Goal: Information Seeking & Learning: Learn about a topic

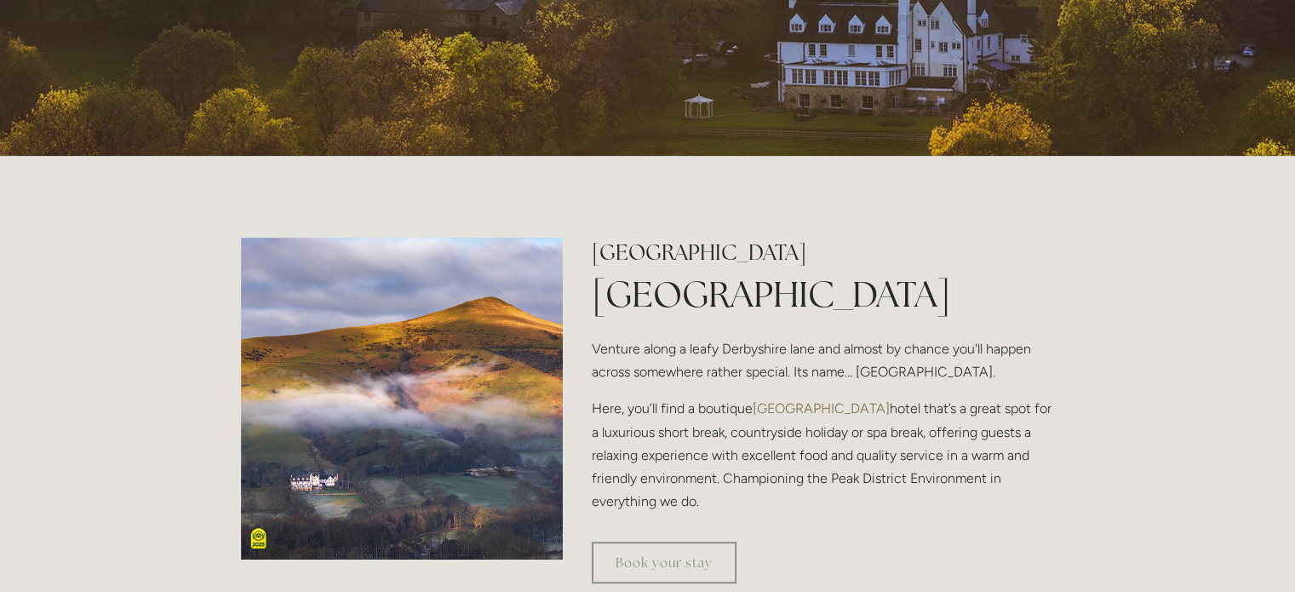
scroll to position [419, 0]
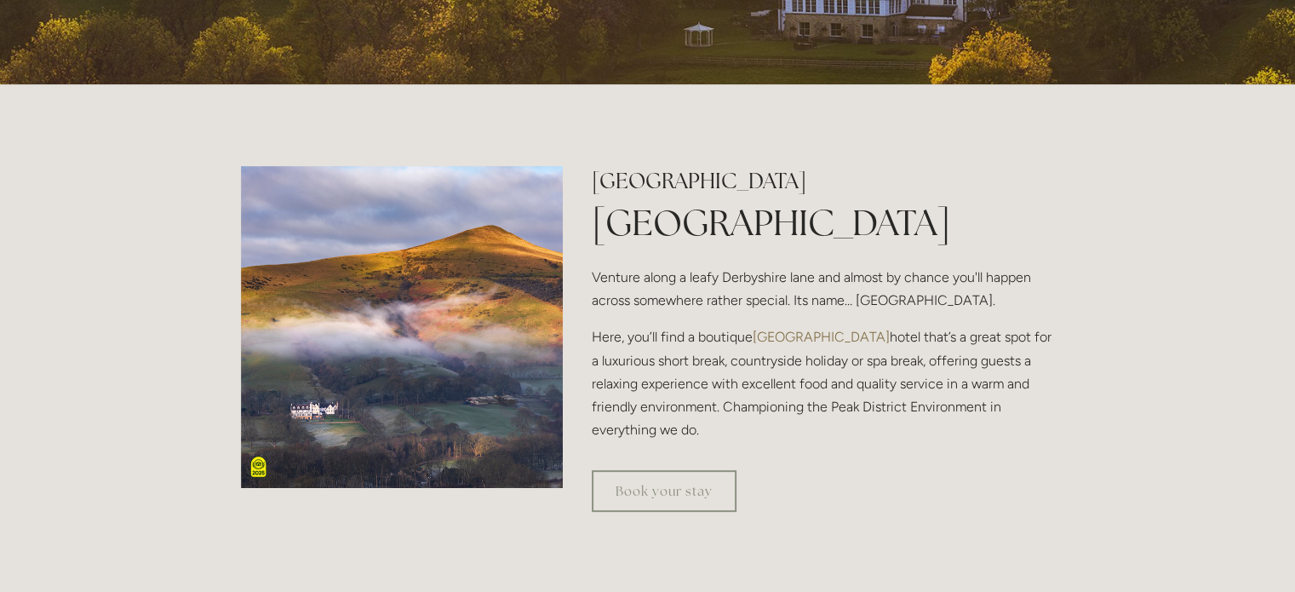
click at [611, 194] on h2 "[GEOGRAPHIC_DATA]" at bounding box center [823, 181] width 462 height 30
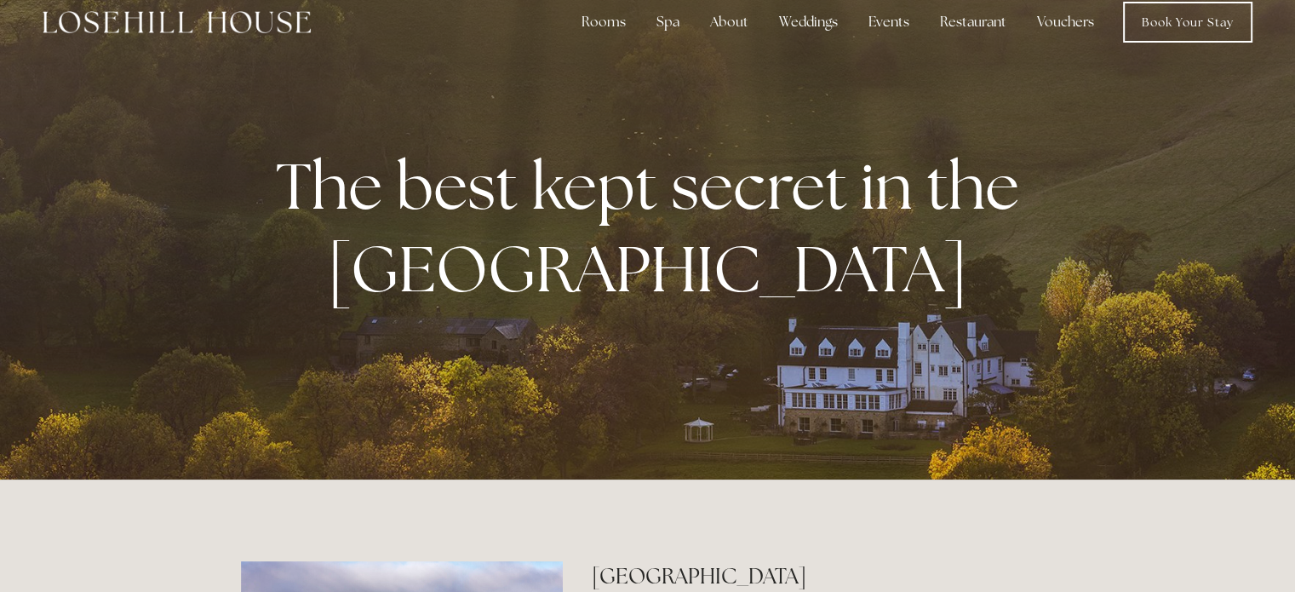
scroll to position [0, 0]
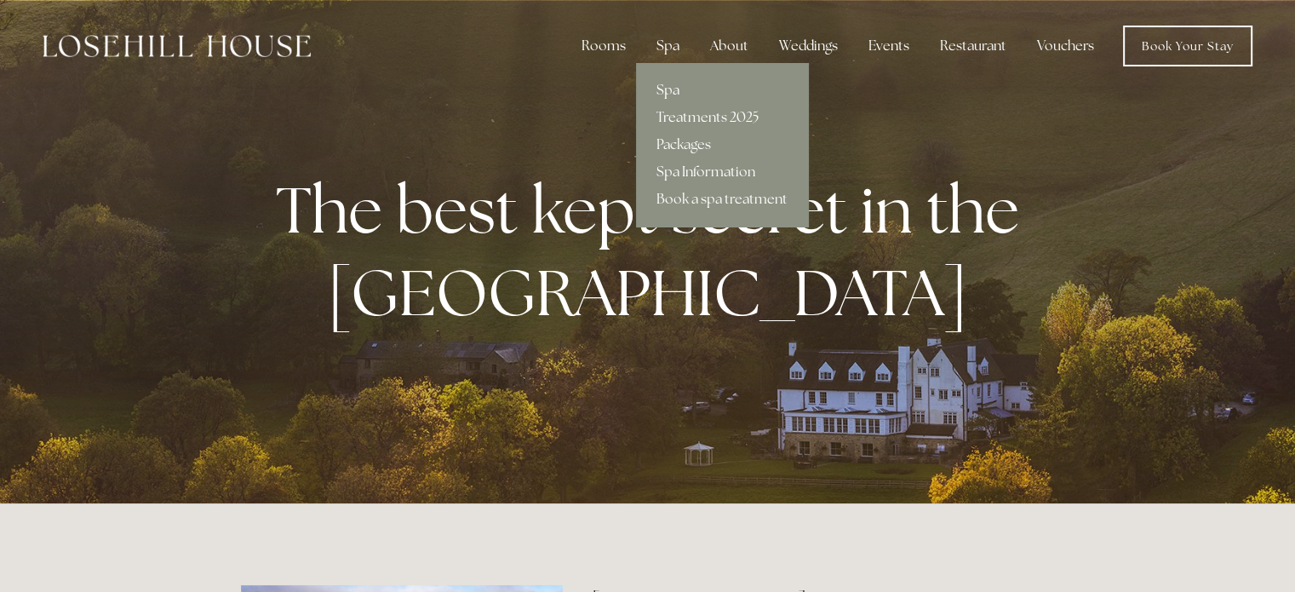
click at [671, 85] on link "Spa" at bounding box center [722, 90] width 172 height 27
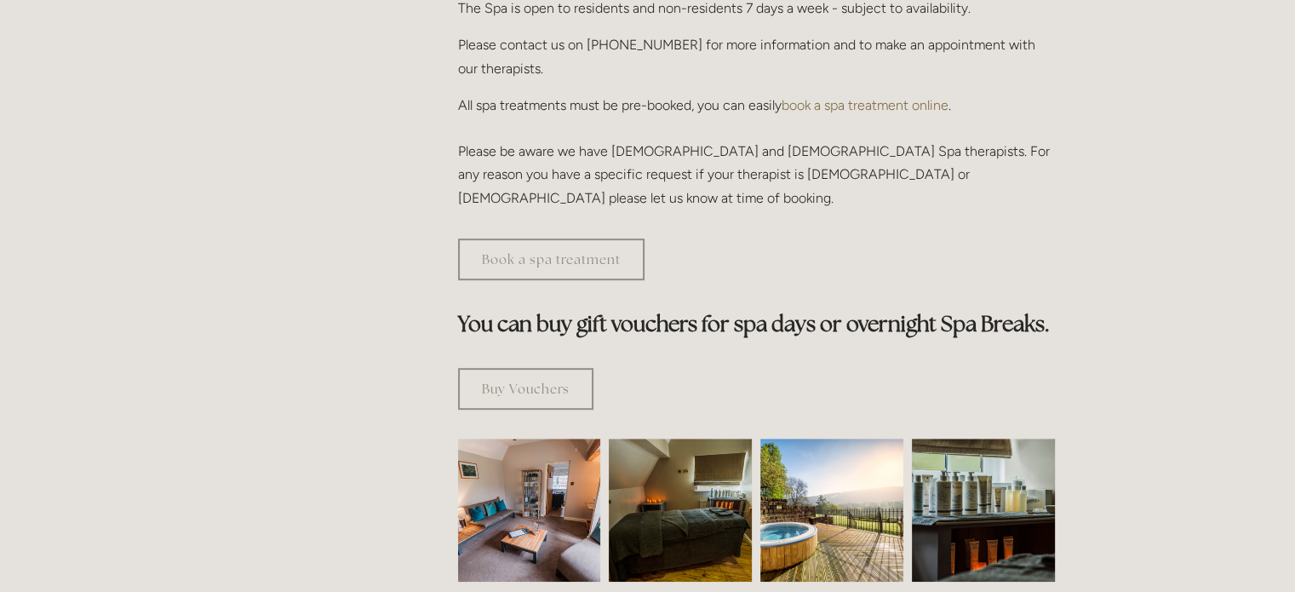
scroll to position [535, 0]
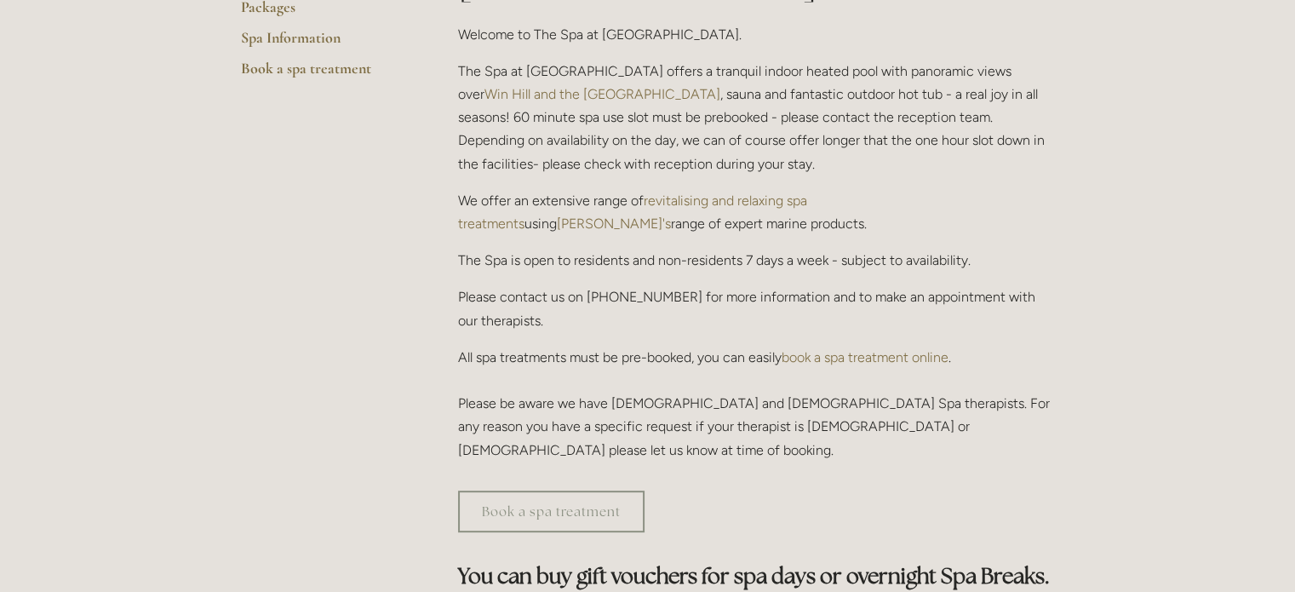
click at [862, 349] on link "book a spa treatment online" at bounding box center [865, 357] width 167 height 16
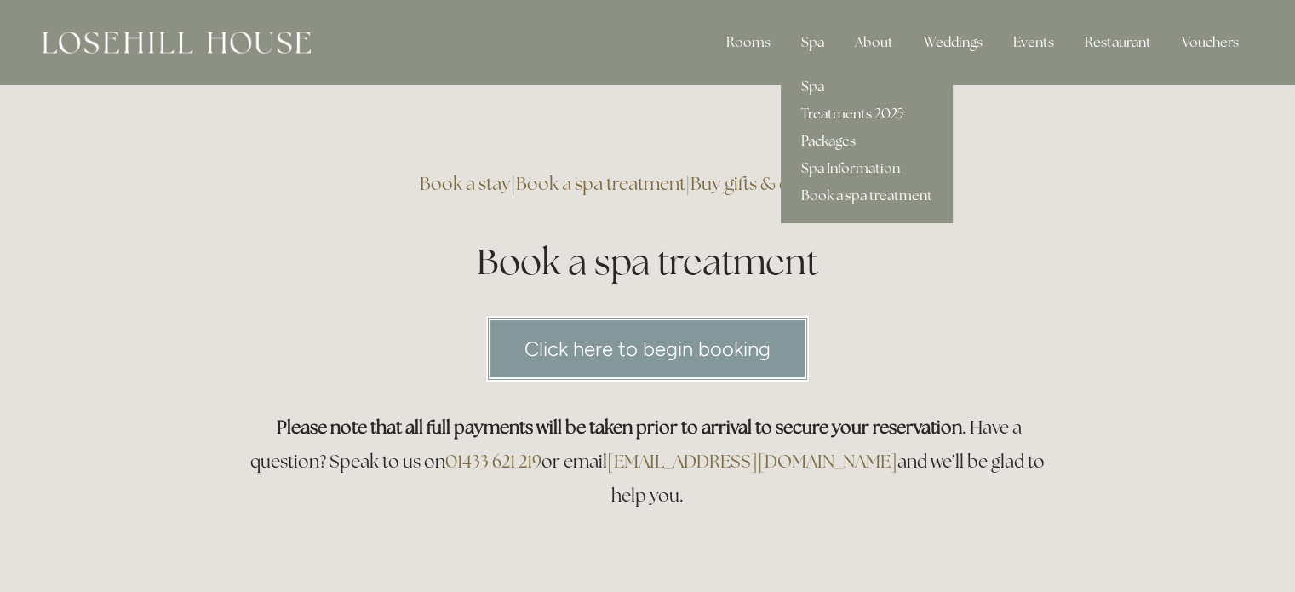
click at [838, 123] on link "Treatments 2025" at bounding box center [867, 113] width 172 height 27
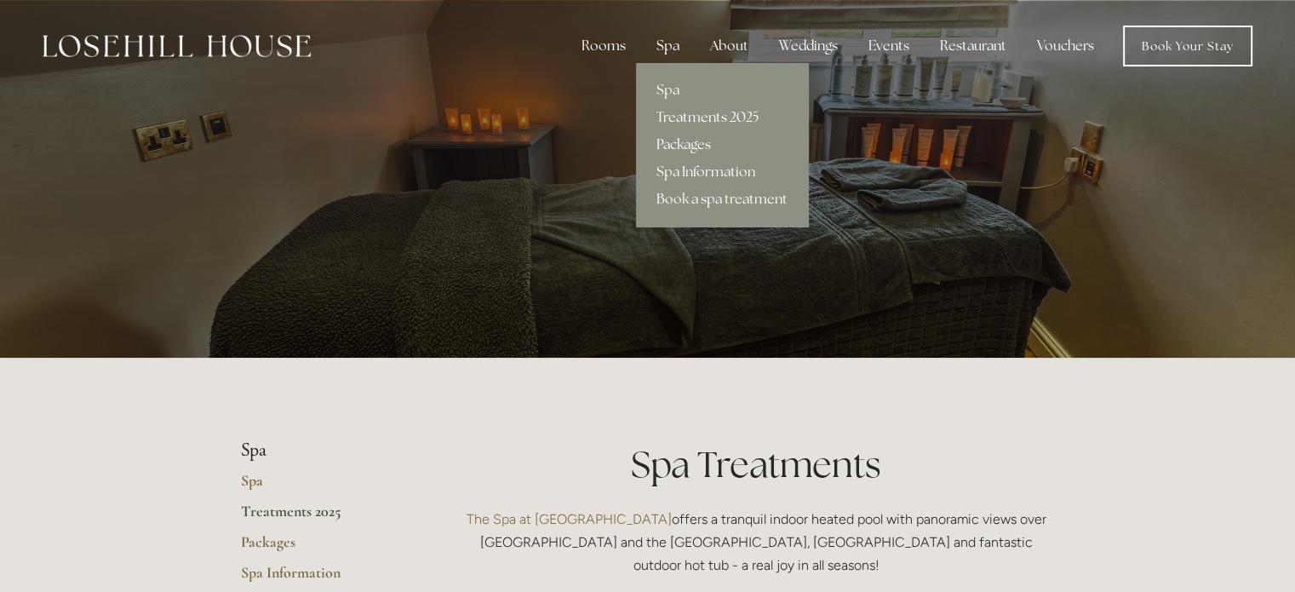
click at [688, 136] on link "Packages" at bounding box center [722, 144] width 172 height 27
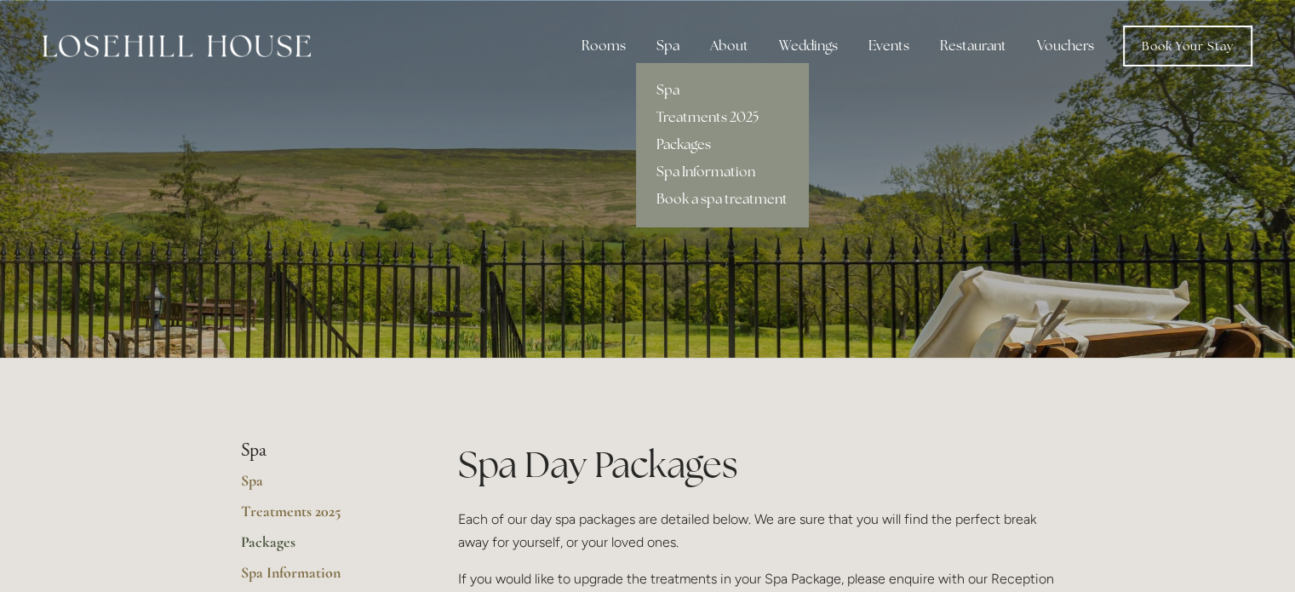
click at [672, 87] on link "Spa" at bounding box center [722, 90] width 172 height 27
click at [695, 171] on link "Spa Information" at bounding box center [722, 171] width 172 height 27
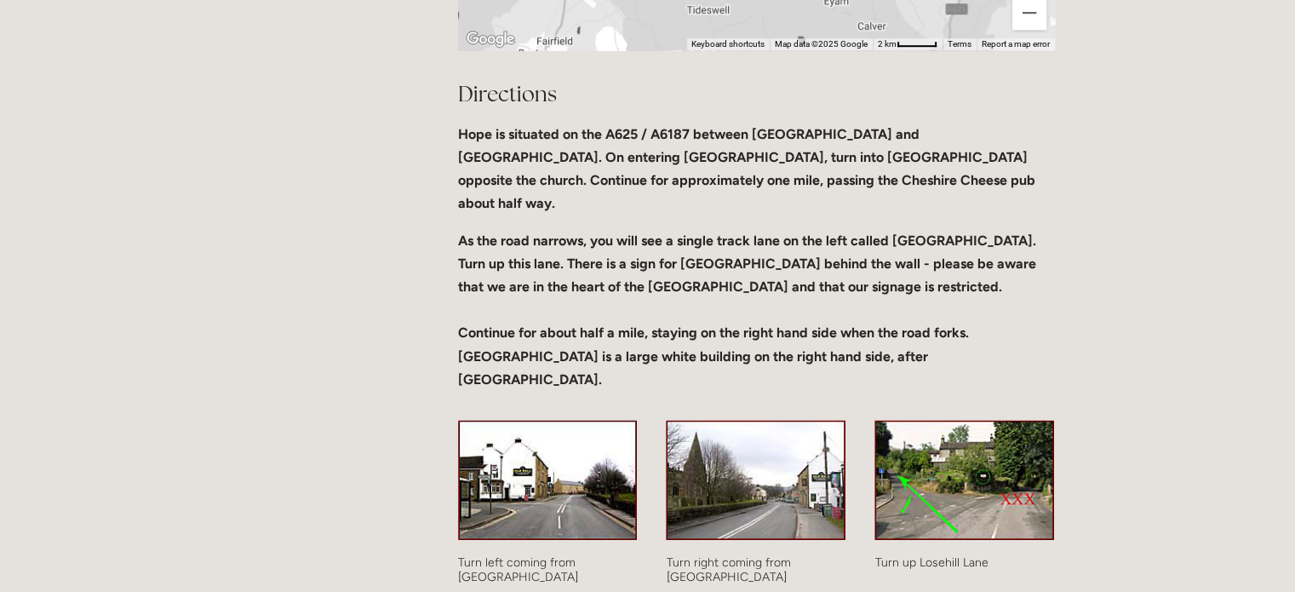
scroll to position [1173, 0]
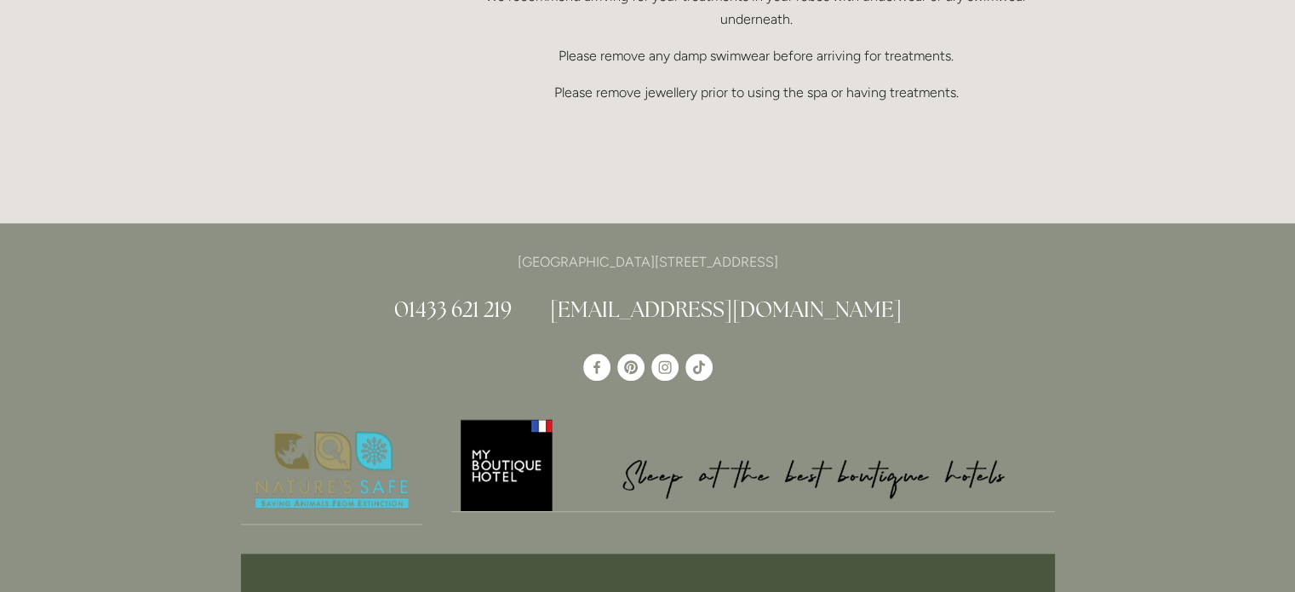
scroll to position [1502, 0]
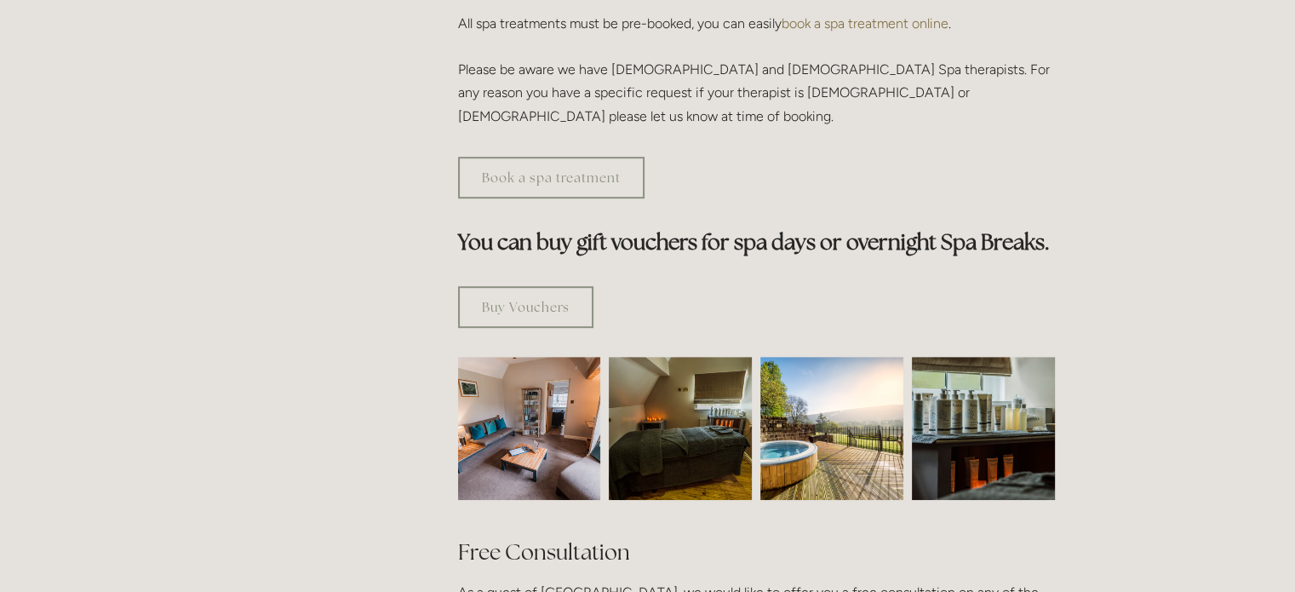
scroll to position [871, 0]
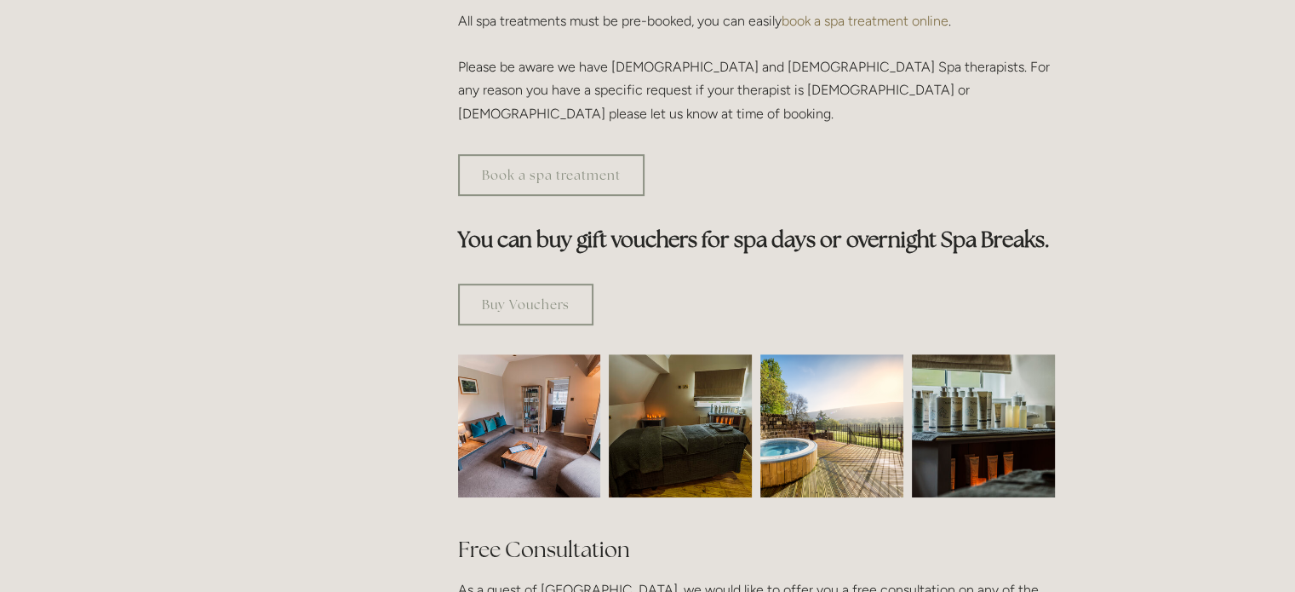
click at [531, 372] on img at bounding box center [529, 425] width 215 height 143
click at [823, 354] on img at bounding box center [831, 425] width 143 height 143
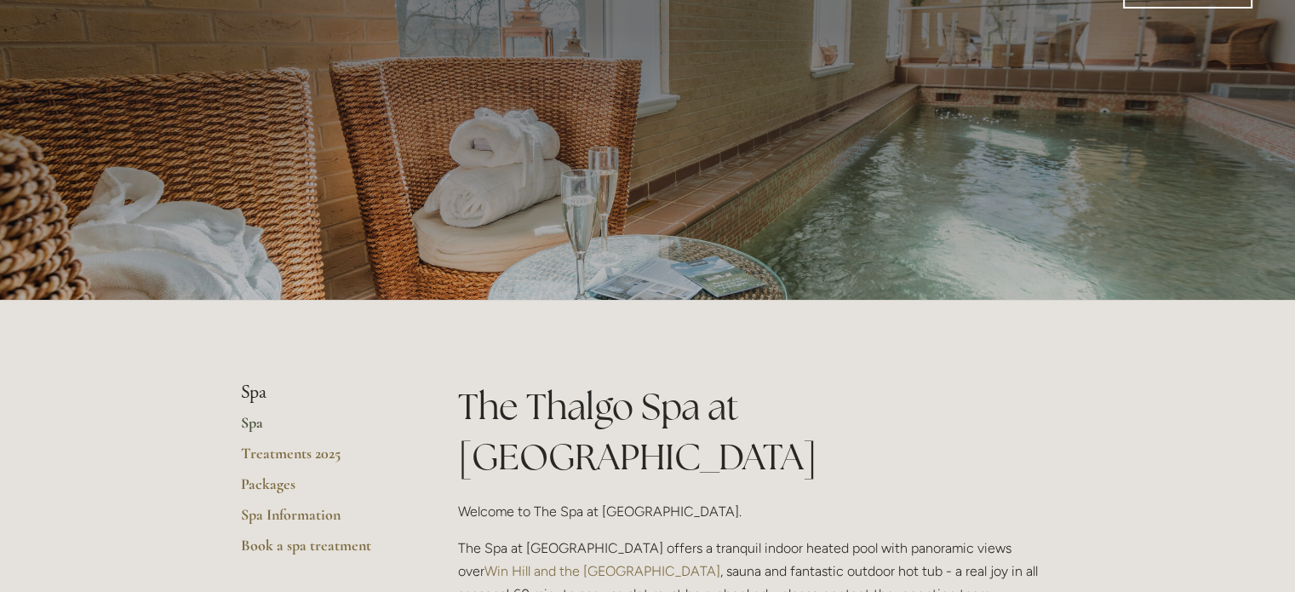
scroll to position [0, 0]
